Goal: Obtain resource: Download file/media

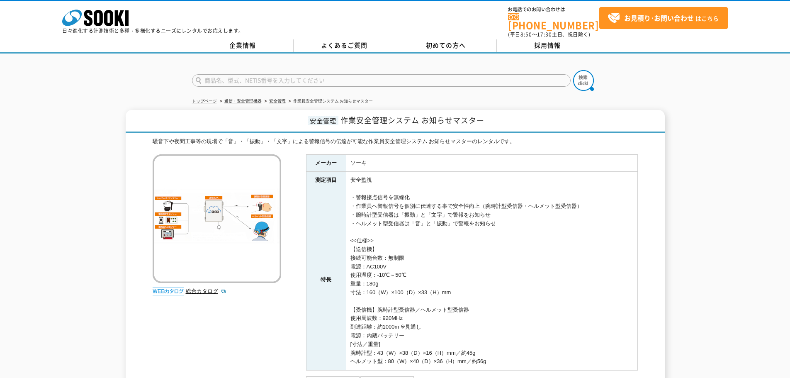
click at [260, 222] on img at bounding box center [217, 218] width 129 height 129
click at [255, 232] on img at bounding box center [217, 218] width 129 height 129
click at [262, 227] on img at bounding box center [217, 218] width 129 height 129
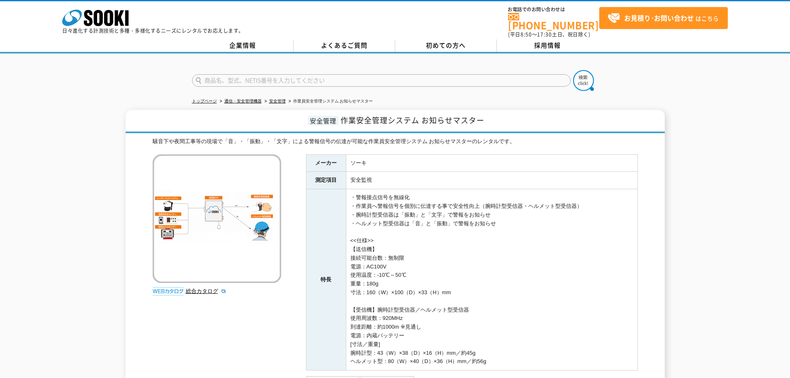
scroll to position [41, 0]
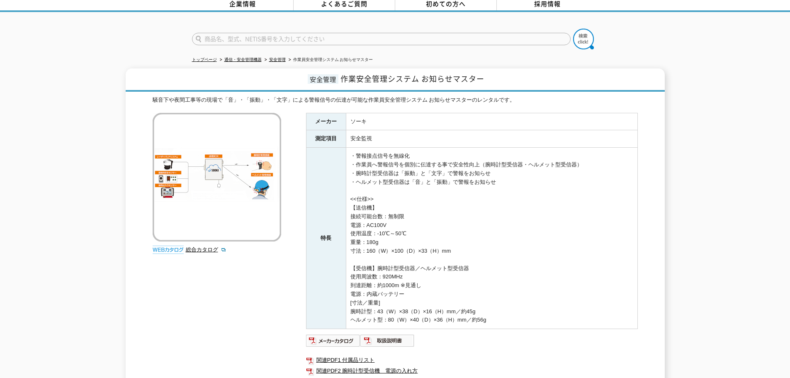
click at [229, 190] on img at bounding box center [217, 177] width 129 height 129
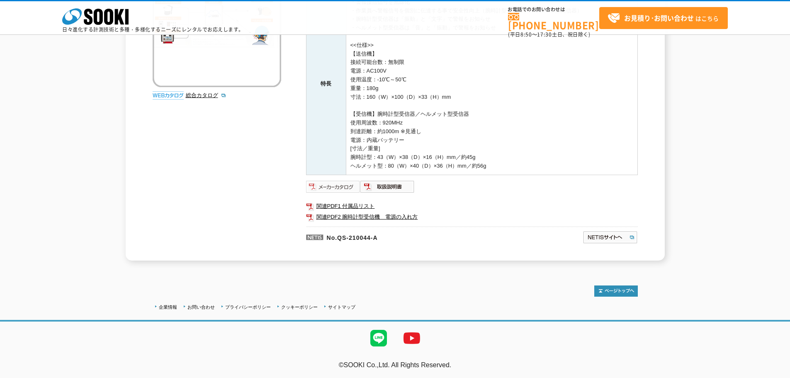
click at [348, 187] on img at bounding box center [333, 186] width 54 height 13
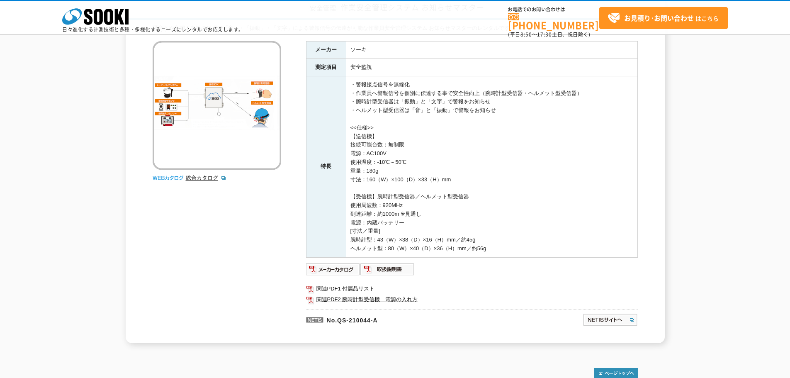
click at [231, 119] on img at bounding box center [217, 105] width 129 height 129
click at [243, 96] on img at bounding box center [217, 105] width 129 height 129
click at [210, 175] on link "総合カタログ" at bounding box center [206, 178] width 41 height 6
